Goal: Navigation & Orientation: Find specific page/section

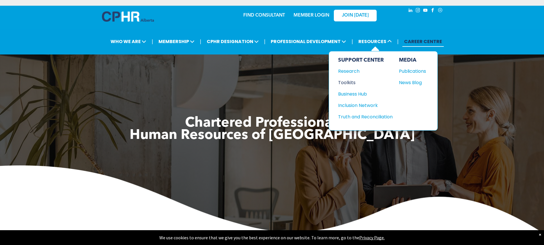
click at [353, 82] on div "Toolkits" at bounding box center [362, 82] width 49 height 7
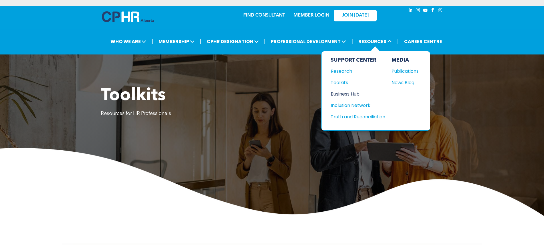
click at [350, 94] on div "Business Hub" at bounding box center [355, 94] width 49 height 7
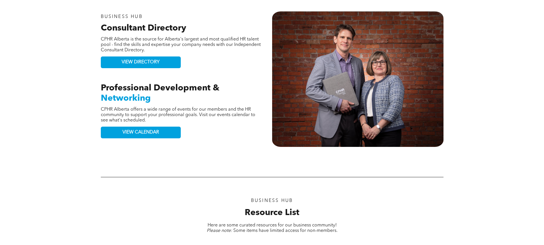
scroll to position [286, 0]
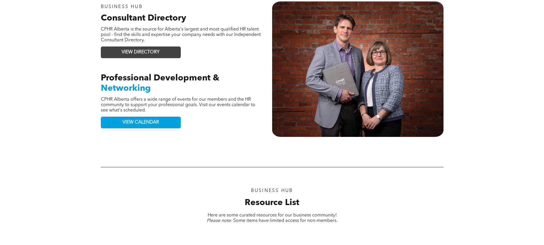
click at [139, 53] on span "VIEW DIRECTORY" at bounding box center [141, 52] width 38 height 5
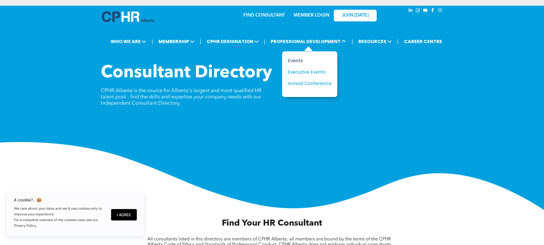
click at [299, 59] on div "Events" at bounding box center [307, 60] width 39 height 7
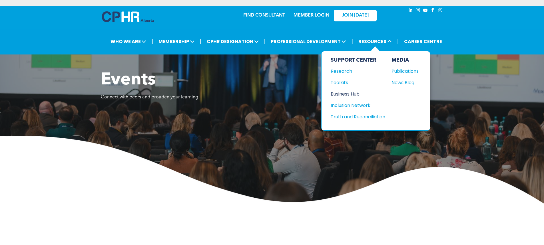
click at [353, 94] on div "Business Hub" at bounding box center [355, 94] width 49 height 7
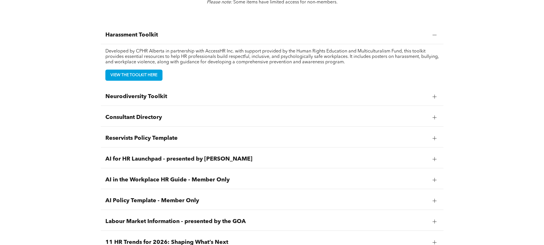
scroll to position [514, 0]
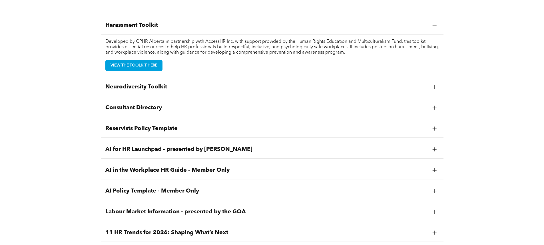
click at [434, 87] on div at bounding box center [435, 87] width 4 height 4
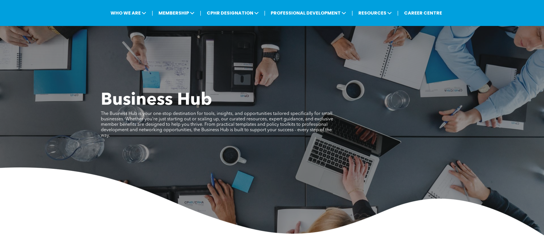
scroll to position [0, 0]
